Goal: Check status

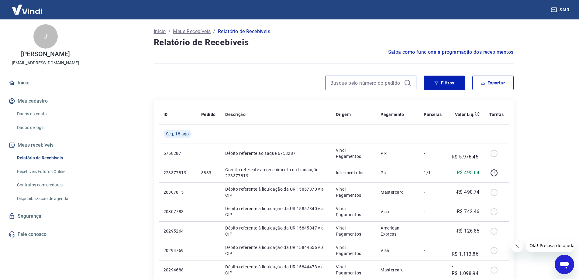
click at [342, 87] on input at bounding box center [365, 82] width 71 height 9
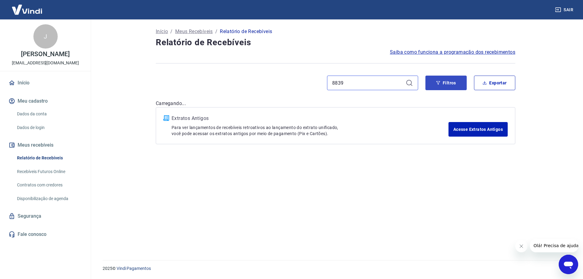
type input "8839"
click at [438, 83] on icon "button" at bounding box center [438, 83] width 4 height 4
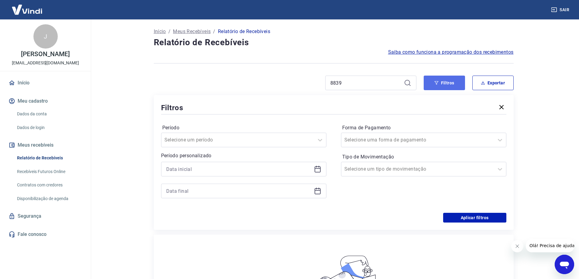
click at [438, 83] on icon "button" at bounding box center [436, 83] width 4 height 4
